Goal: Navigation & Orientation: Find specific page/section

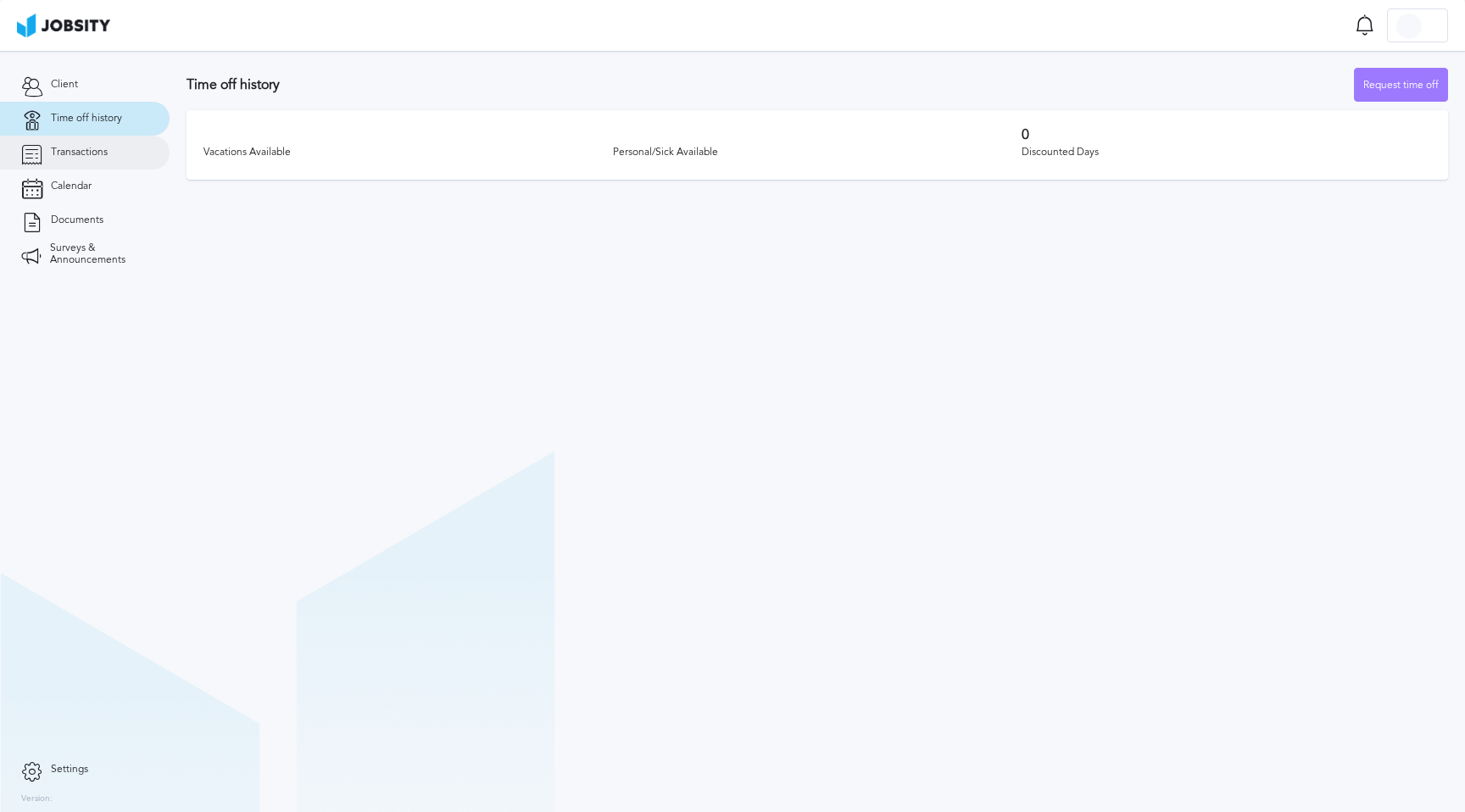
click at [72, 151] on span "Transactions" at bounding box center [79, 153] width 57 height 12
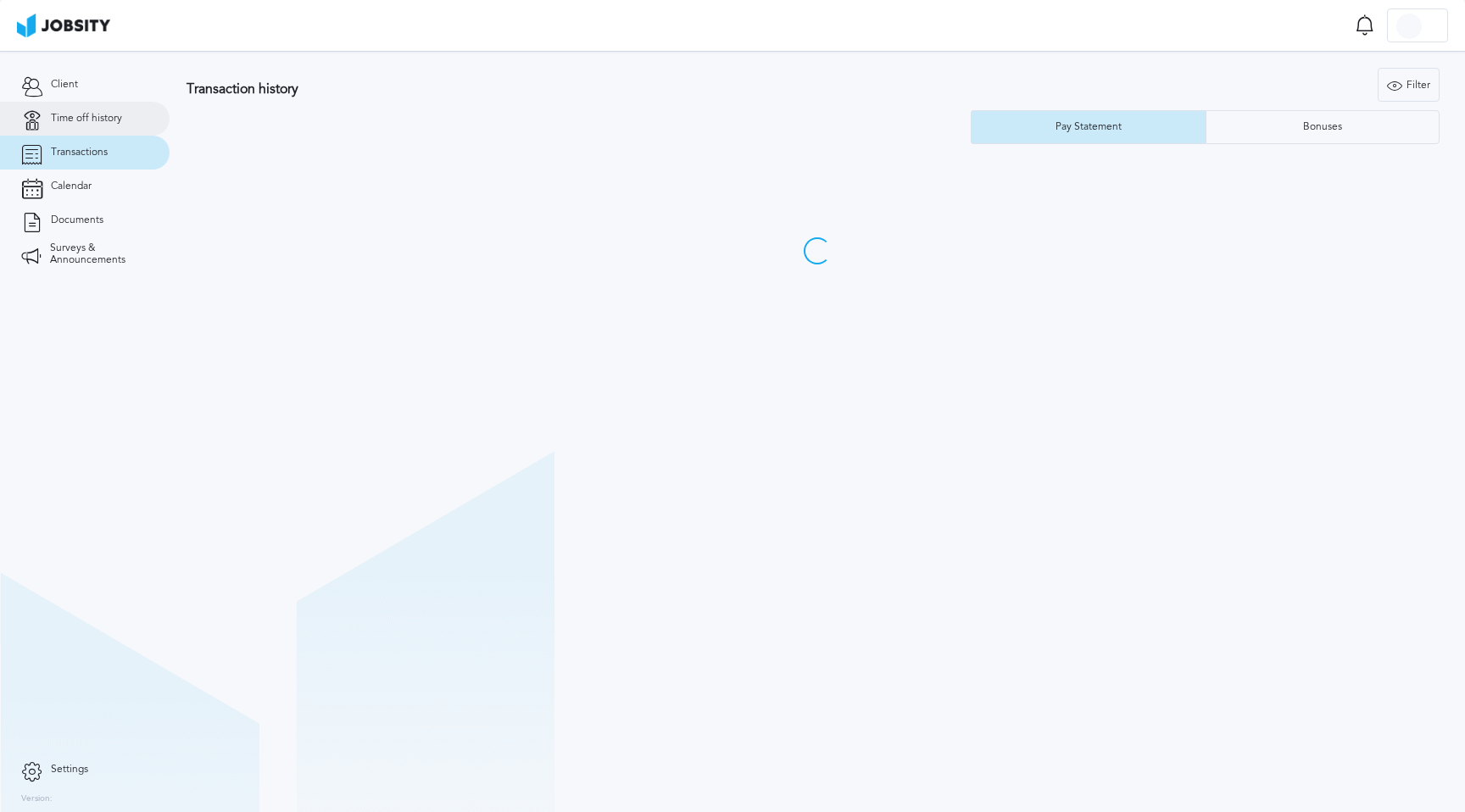
click at [93, 117] on span "Time off history" at bounding box center [86, 119] width 72 height 12
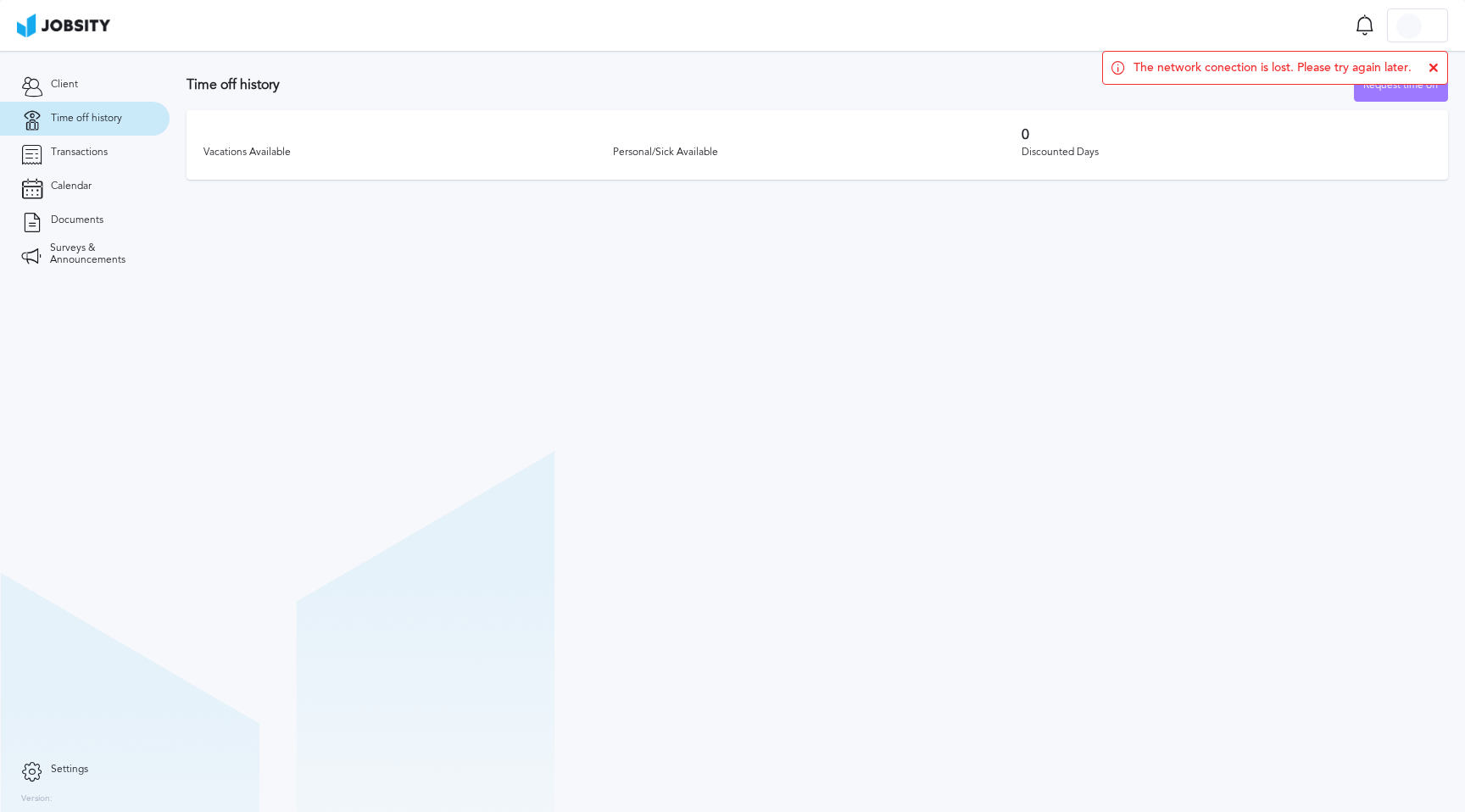
click at [1434, 69] on icon at bounding box center [1434, 68] width 10 height 10
click at [964, 320] on section "Time off history Request time off Vacations Available Personal/Sick Available 0…" at bounding box center [817, 431] width 1295 height 761
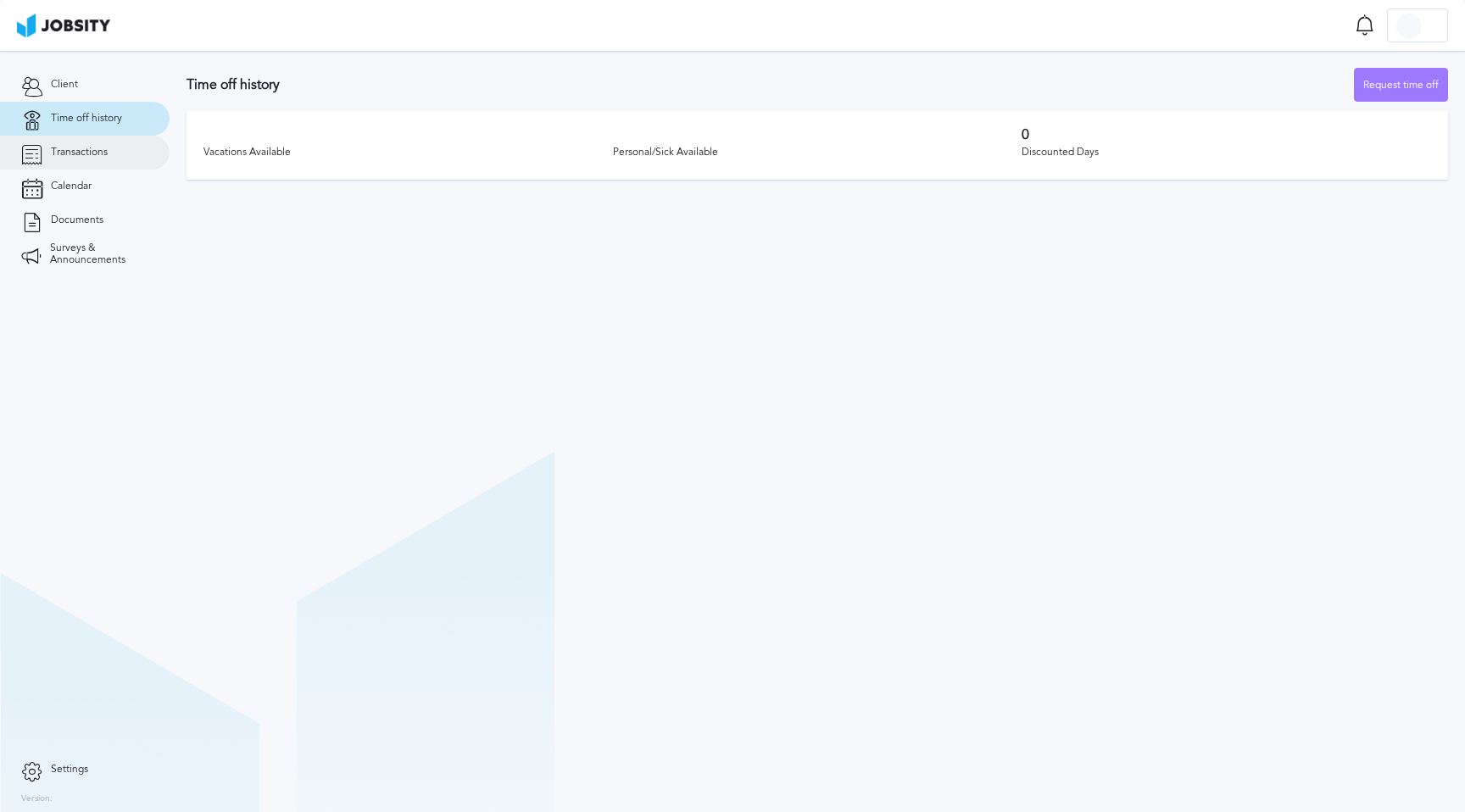
click at [79, 156] on span "Transactions" at bounding box center [79, 153] width 57 height 12
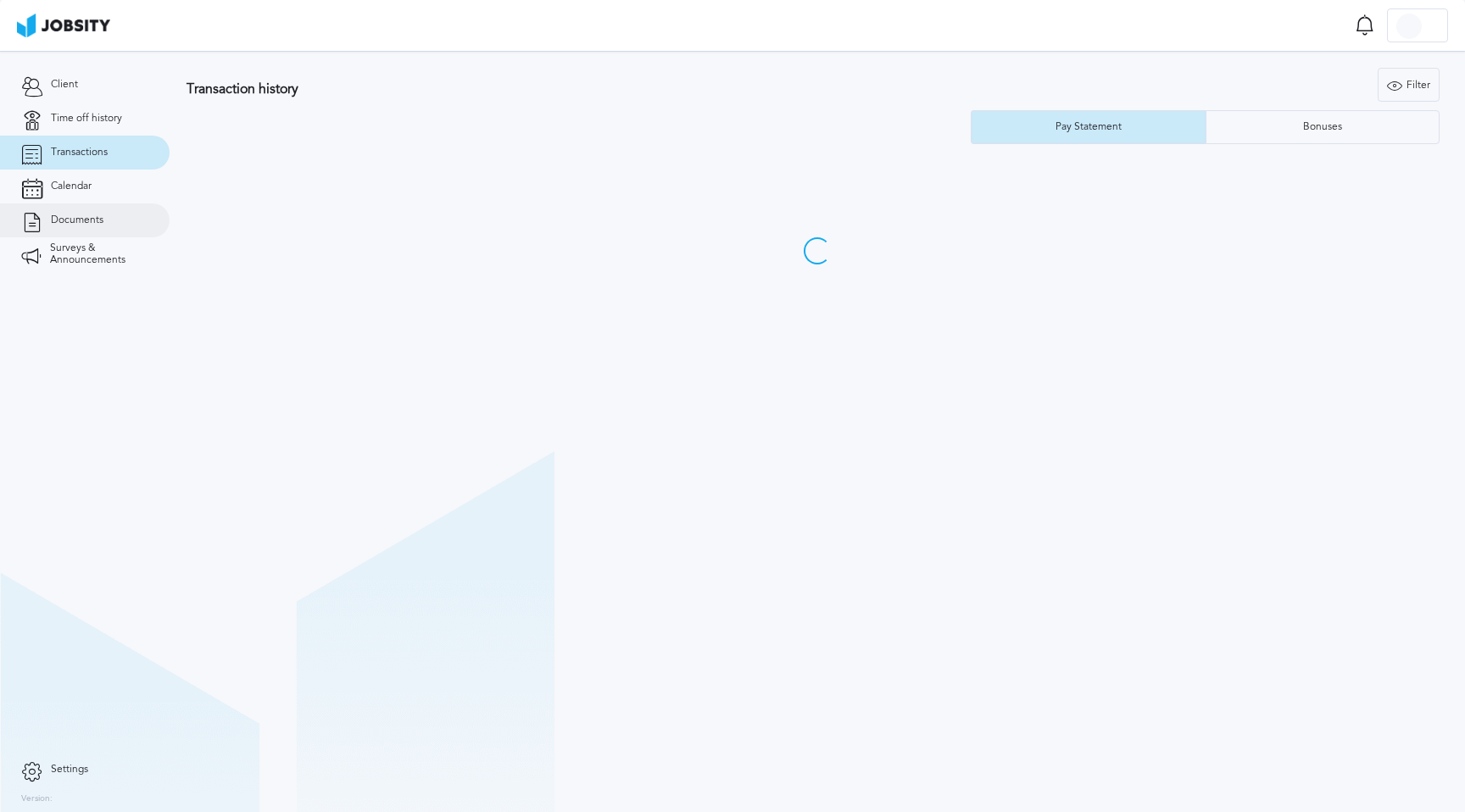
click at [88, 223] on span "Documents" at bounding box center [77, 220] width 53 height 12
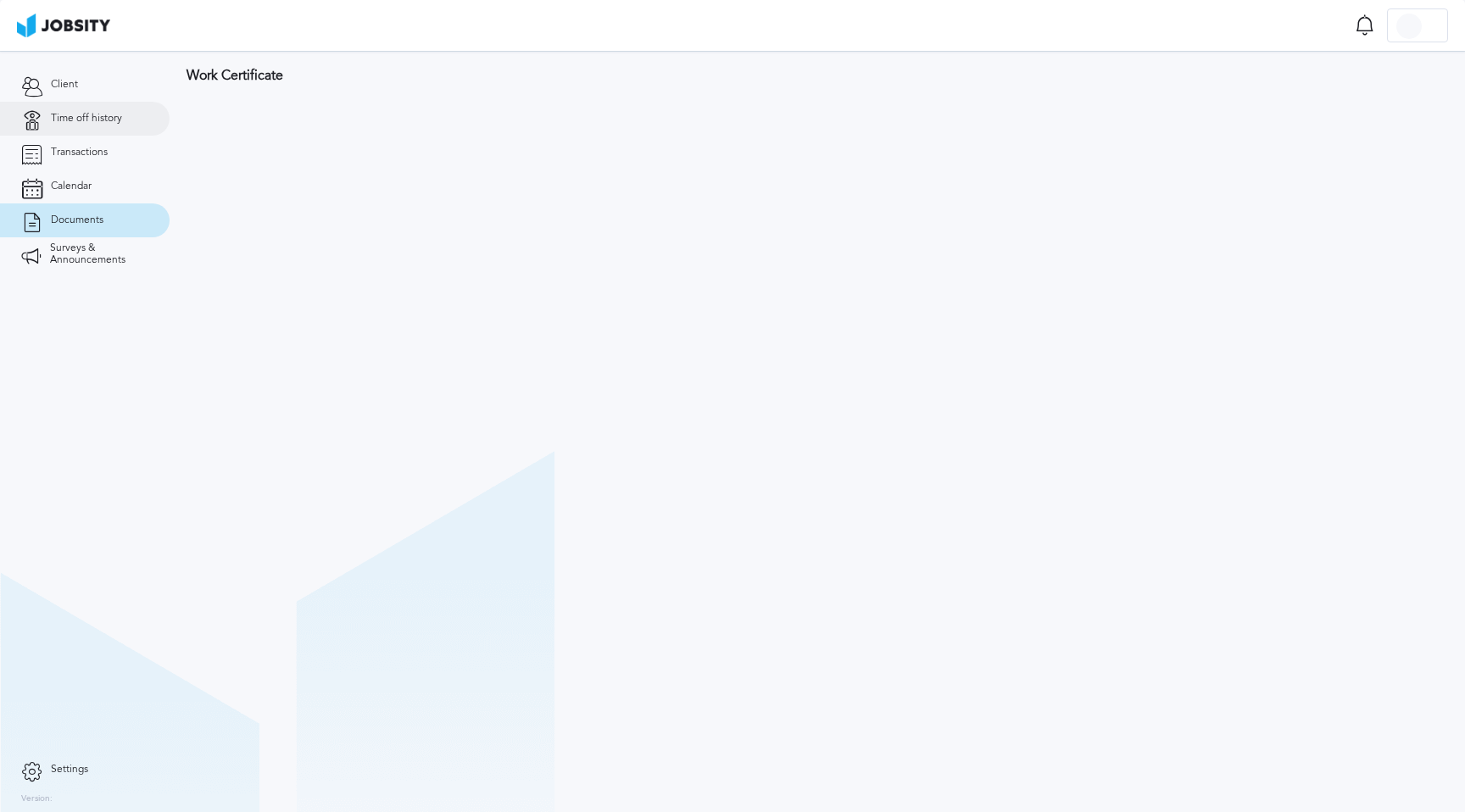
click at [91, 121] on span "Time off history" at bounding box center [86, 119] width 72 height 12
